Goal: Navigation & Orientation: Understand site structure

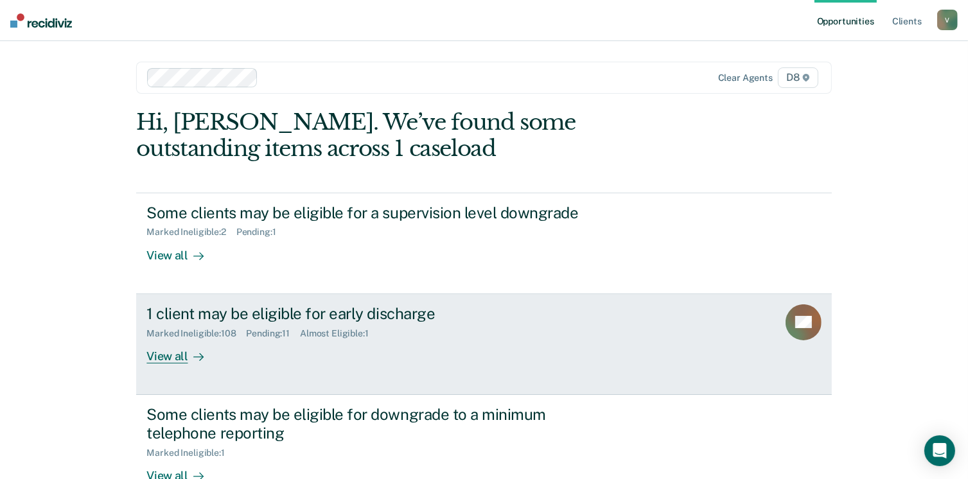
click at [167, 364] on link "1 client may be eligible for early discharge Marked Ineligible : 108 Pending : …" at bounding box center [483, 344] width 695 height 101
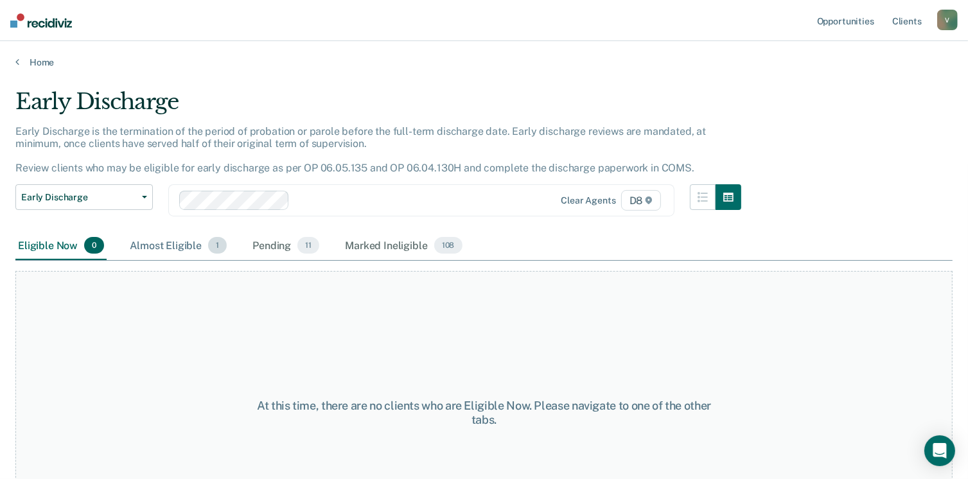
click at [182, 246] on div "Almost Eligible 1" at bounding box center [178, 246] width 102 height 28
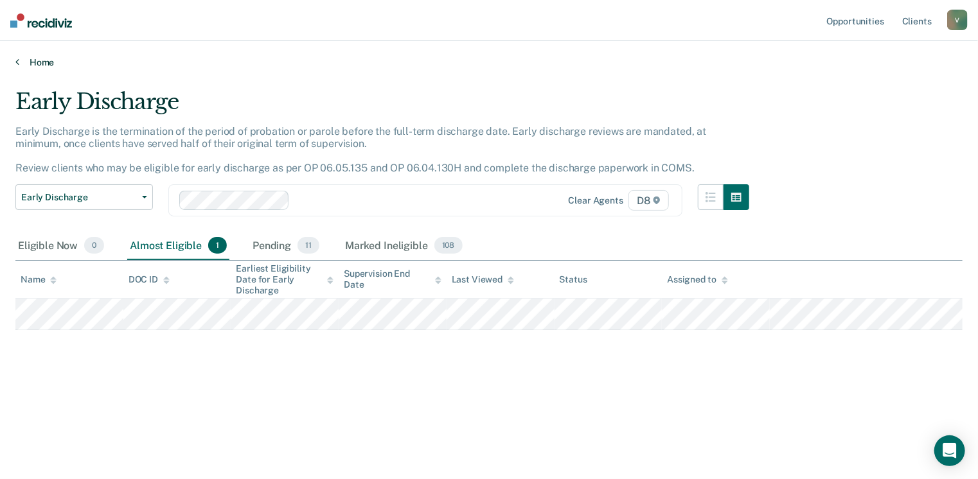
click at [21, 58] on link "Home" at bounding box center [488, 63] width 947 height 12
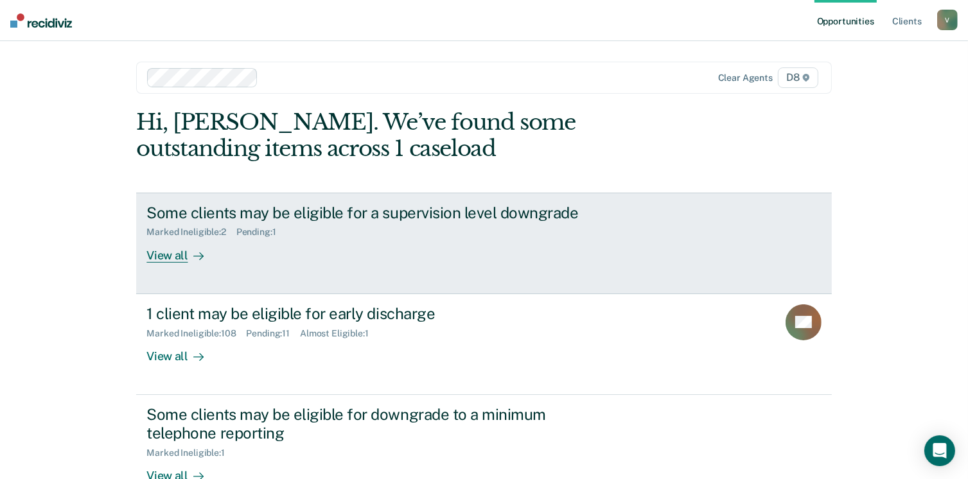
click at [163, 255] on div "View all" at bounding box center [183, 250] width 72 height 25
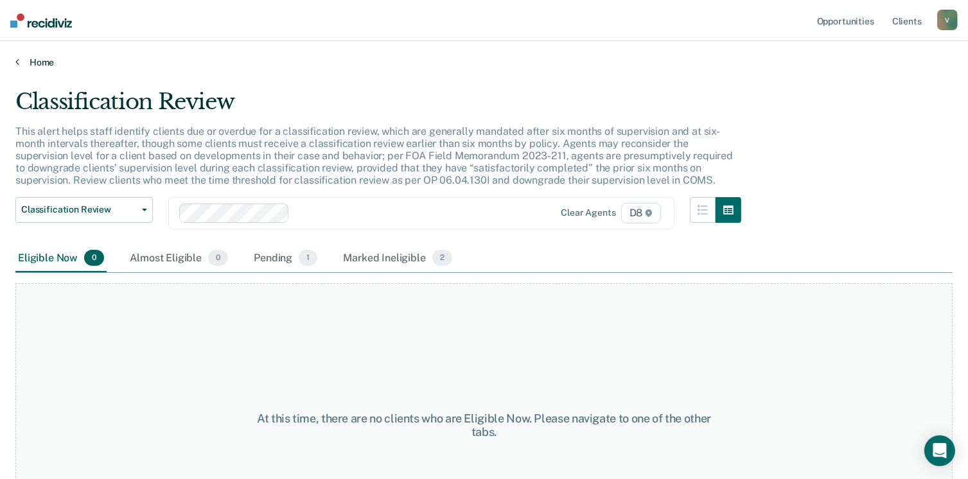
click at [46, 62] on link "Home" at bounding box center [484, 63] width 938 height 12
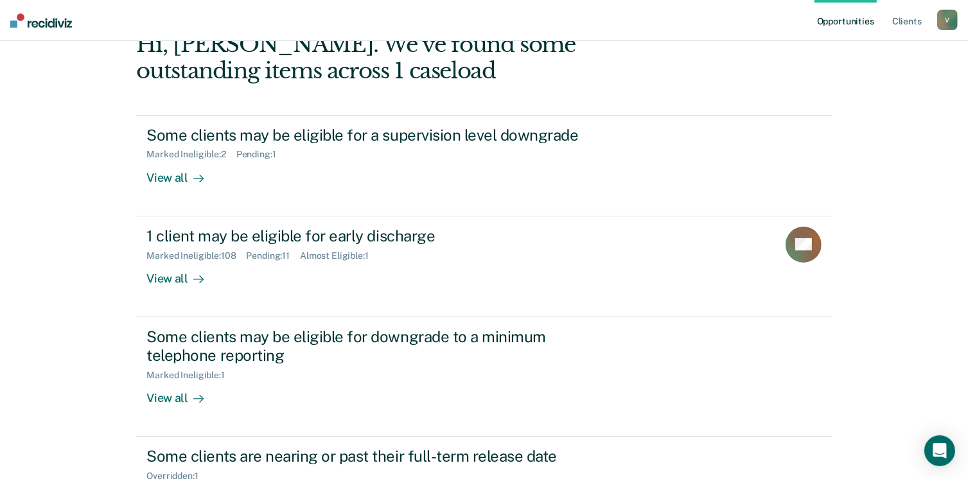
scroll to position [186, 0]
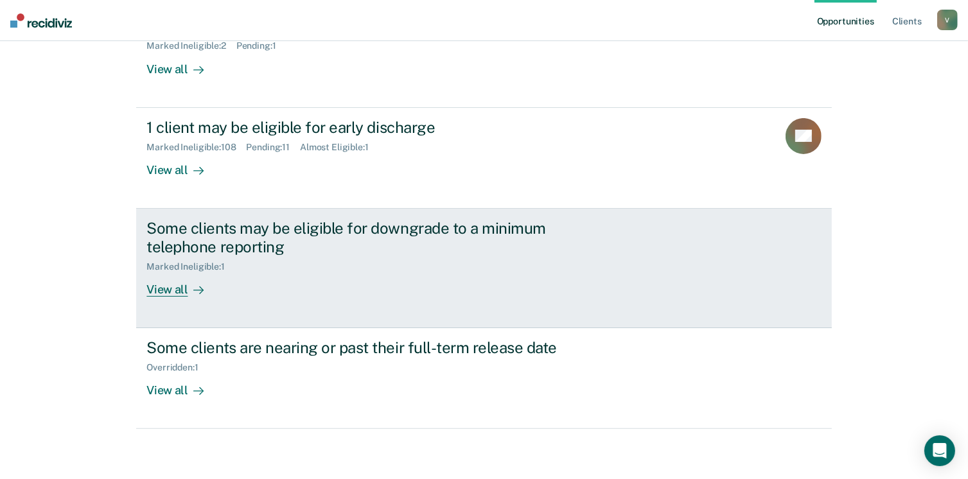
click at [165, 293] on div "View all" at bounding box center [183, 284] width 72 height 25
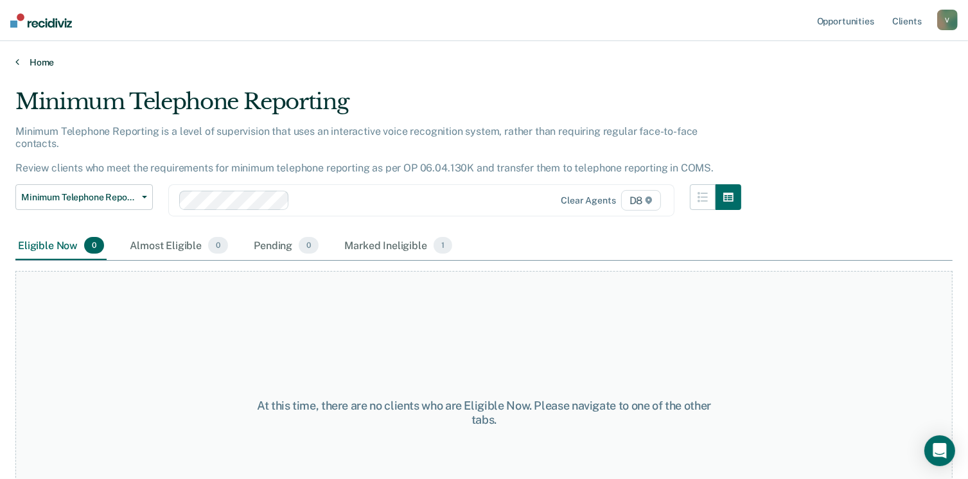
click at [39, 64] on link "Home" at bounding box center [484, 63] width 938 height 12
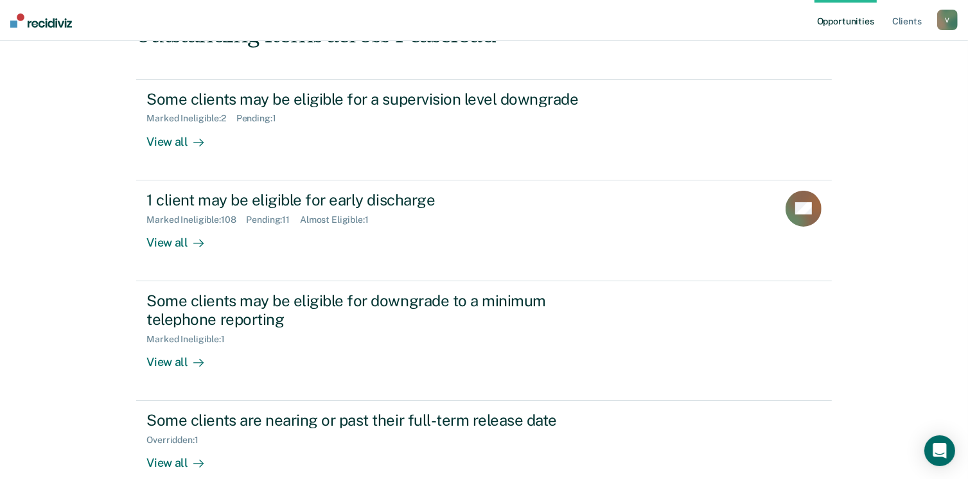
scroll to position [186, 0]
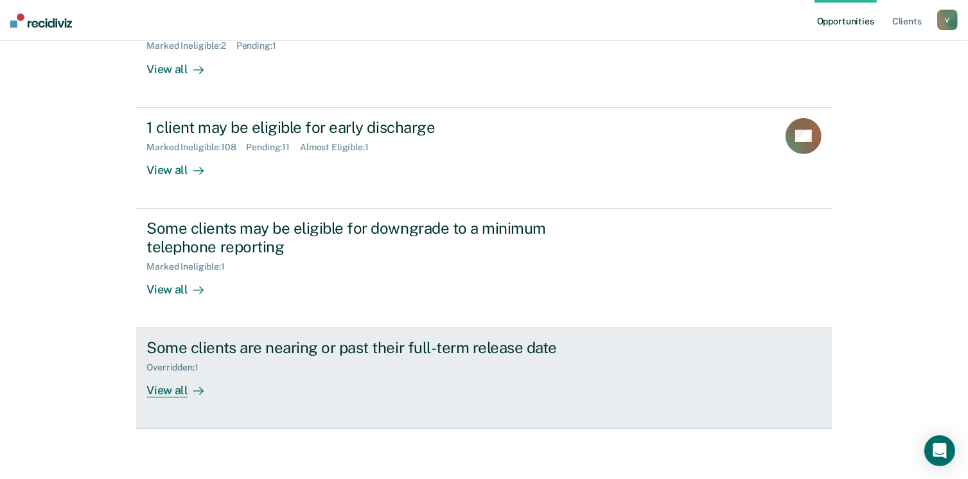
click at [177, 386] on div "View all" at bounding box center [183, 385] width 72 height 25
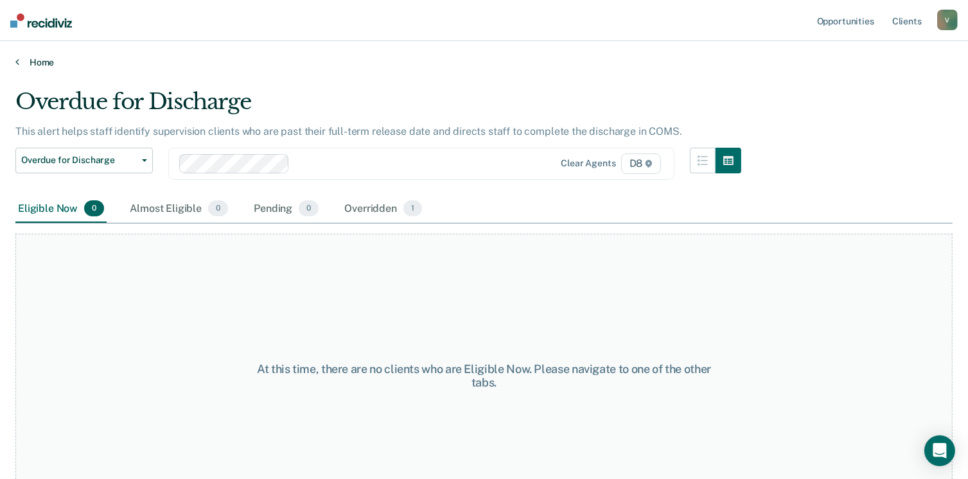
click at [39, 58] on link "Home" at bounding box center [484, 63] width 938 height 12
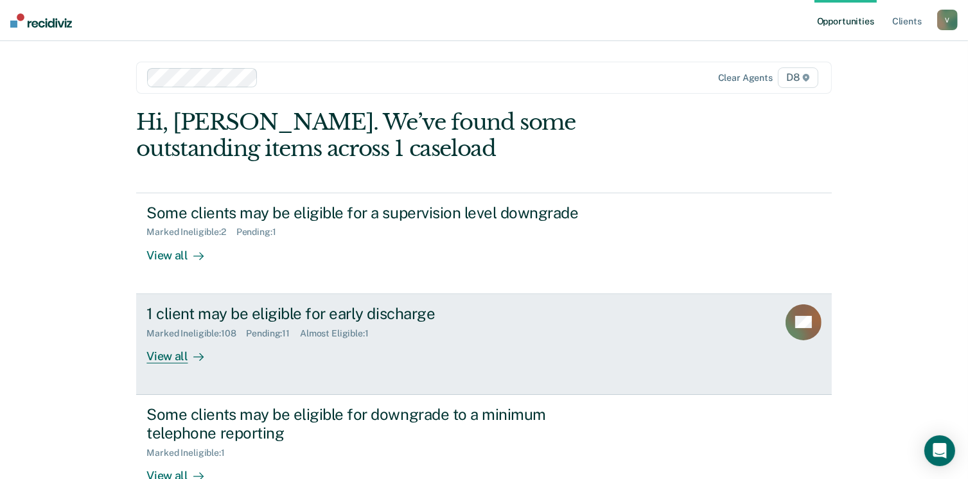
click at [165, 353] on div "View all" at bounding box center [183, 351] width 72 height 25
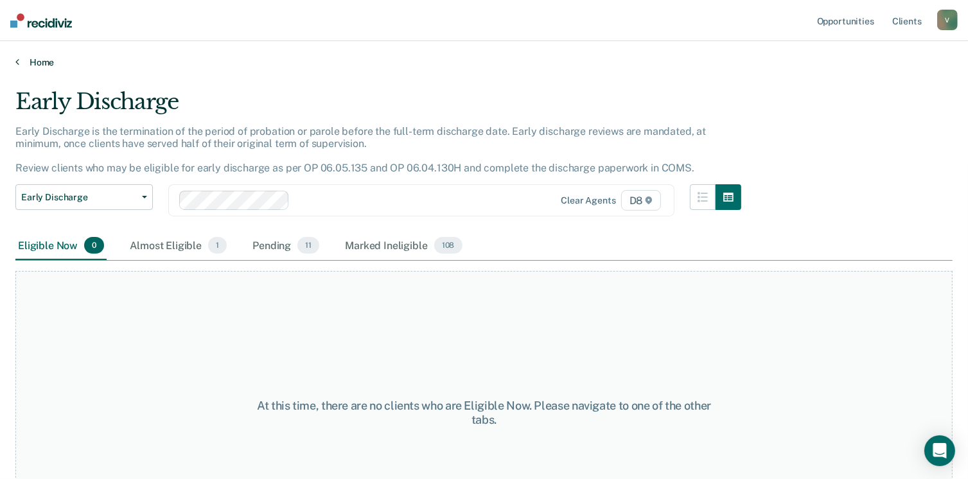
click at [36, 61] on link "Home" at bounding box center [484, 63] width 938 height 12
